Goal: Information Seeking & Learning: Learn about a topic

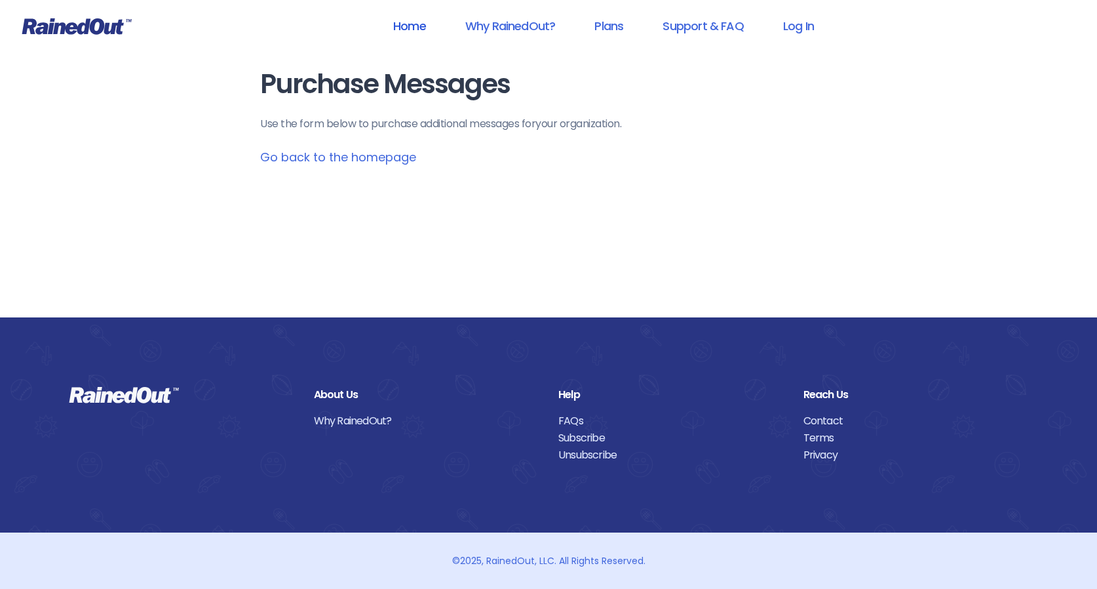
click at [414, 27] on link "Home" at bounding box center [409, 25] width 67 height 29
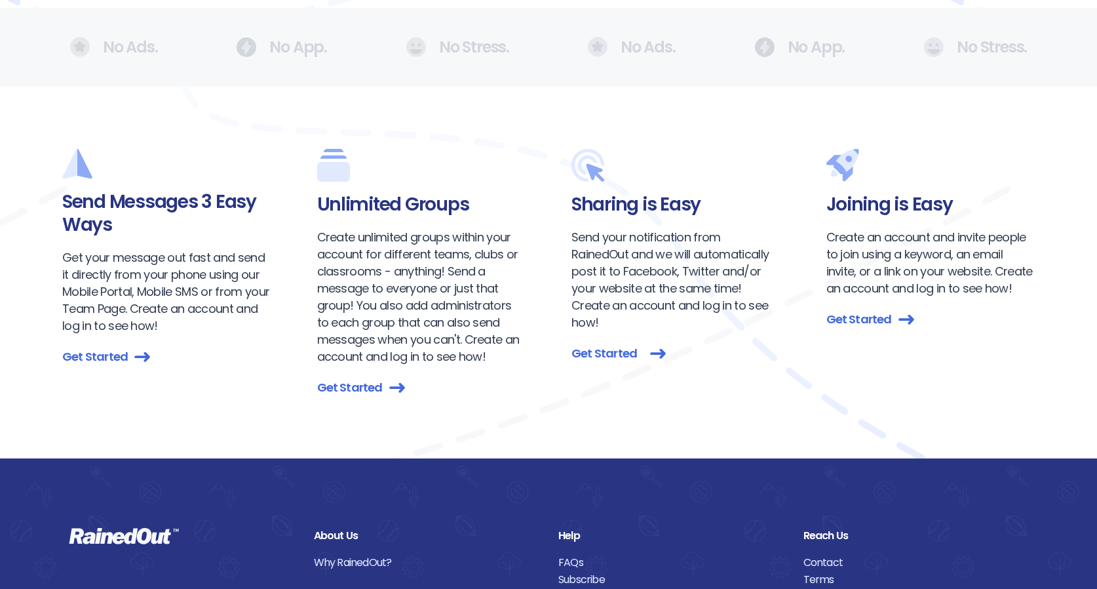
scroll to position [1452, 0]
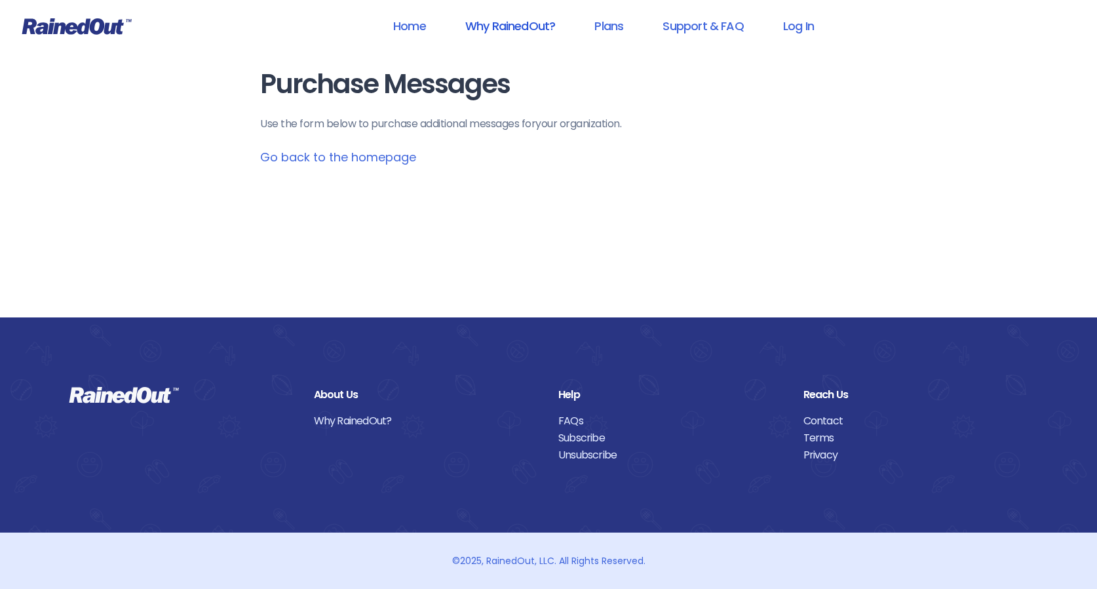
click at [507, 20] on link "Why RainedOut?" at bounding box center [510, 25] width 125 height 29
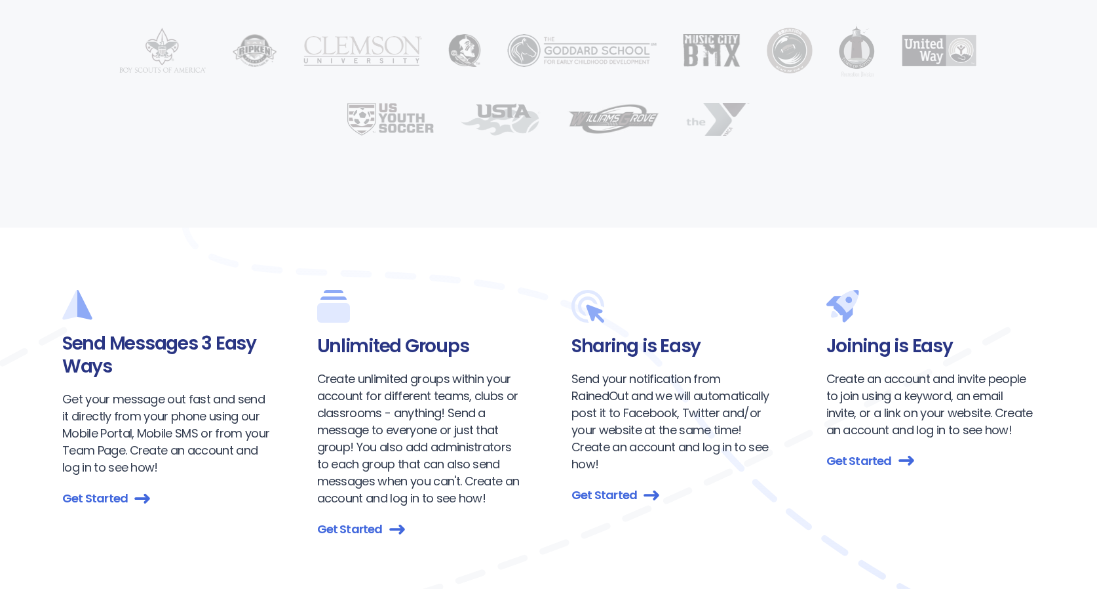
scroll to position [1869, 0]
